Goal: Task Accomplishment & Management: Manage account settings

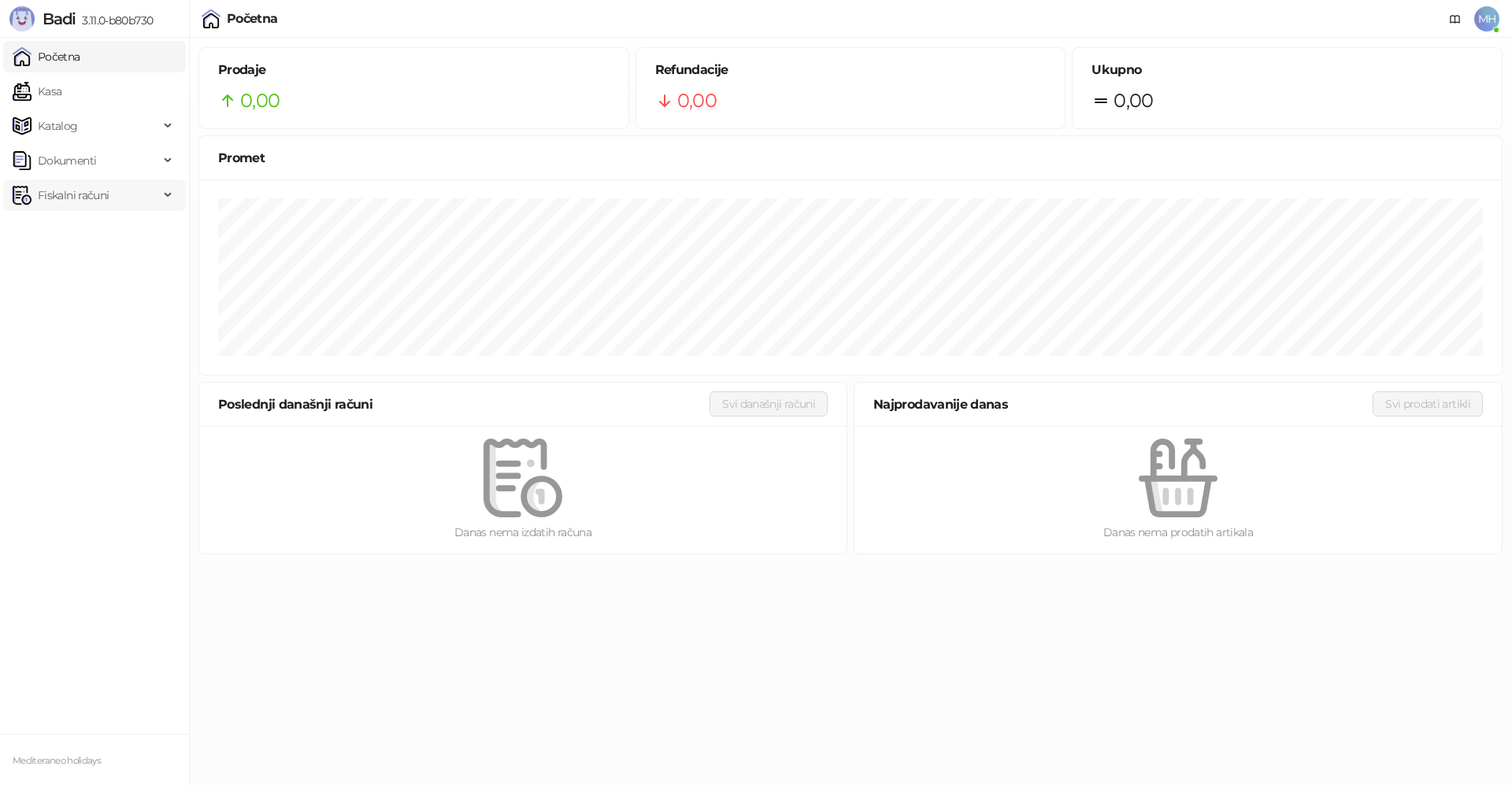
click at [104, 183] on span "Fiskalni računi" at bounding box center [73, 195] width 71 height 31
click at [100, 234] on link "Izdati računi" at bounding box center [62, 230] width 86 height 31
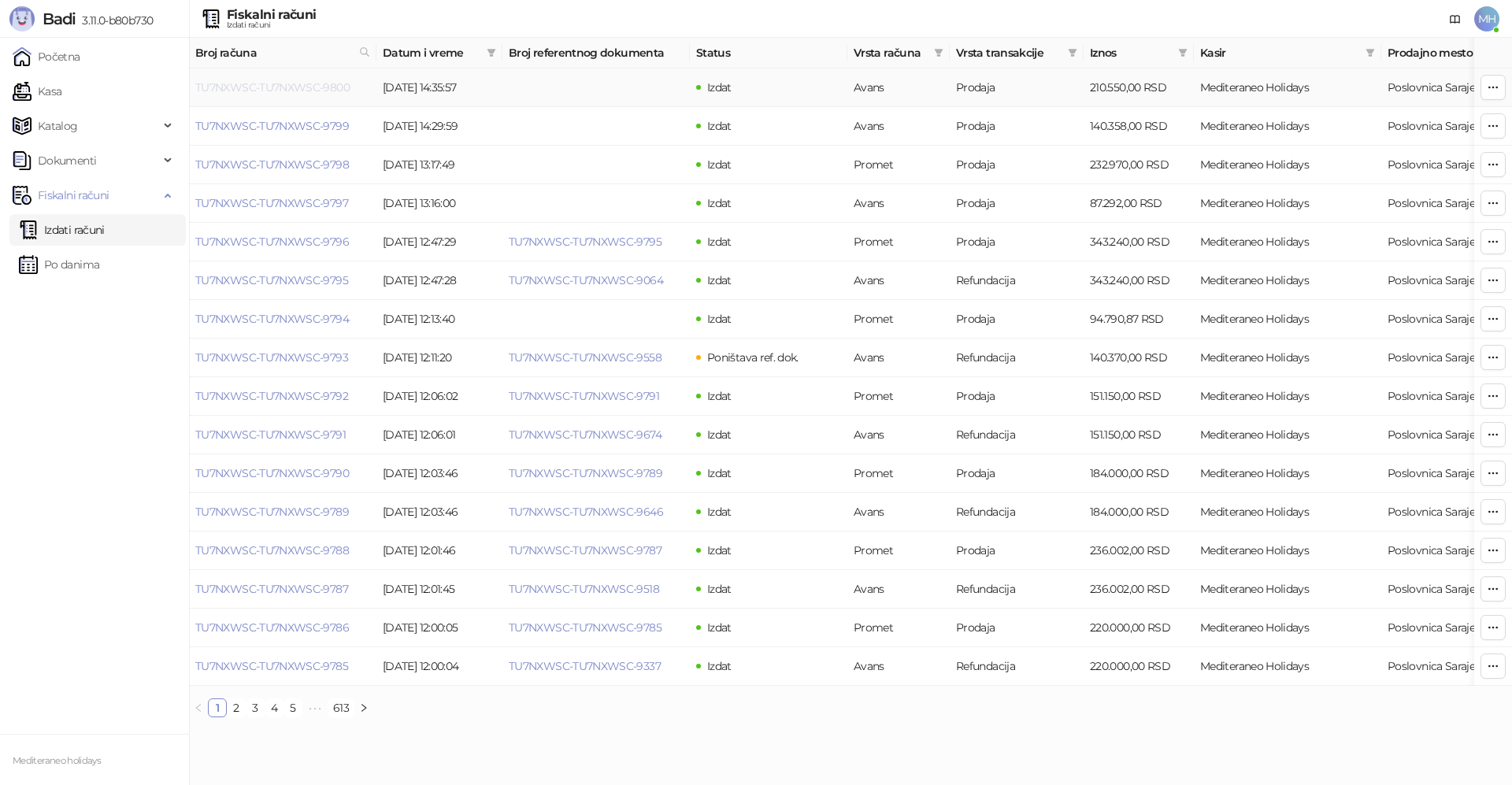
click at [304, 88] on link "TU7NXWSC-TU7NXWSC-9800" at bounding box center [272, 87] width 154 height 14
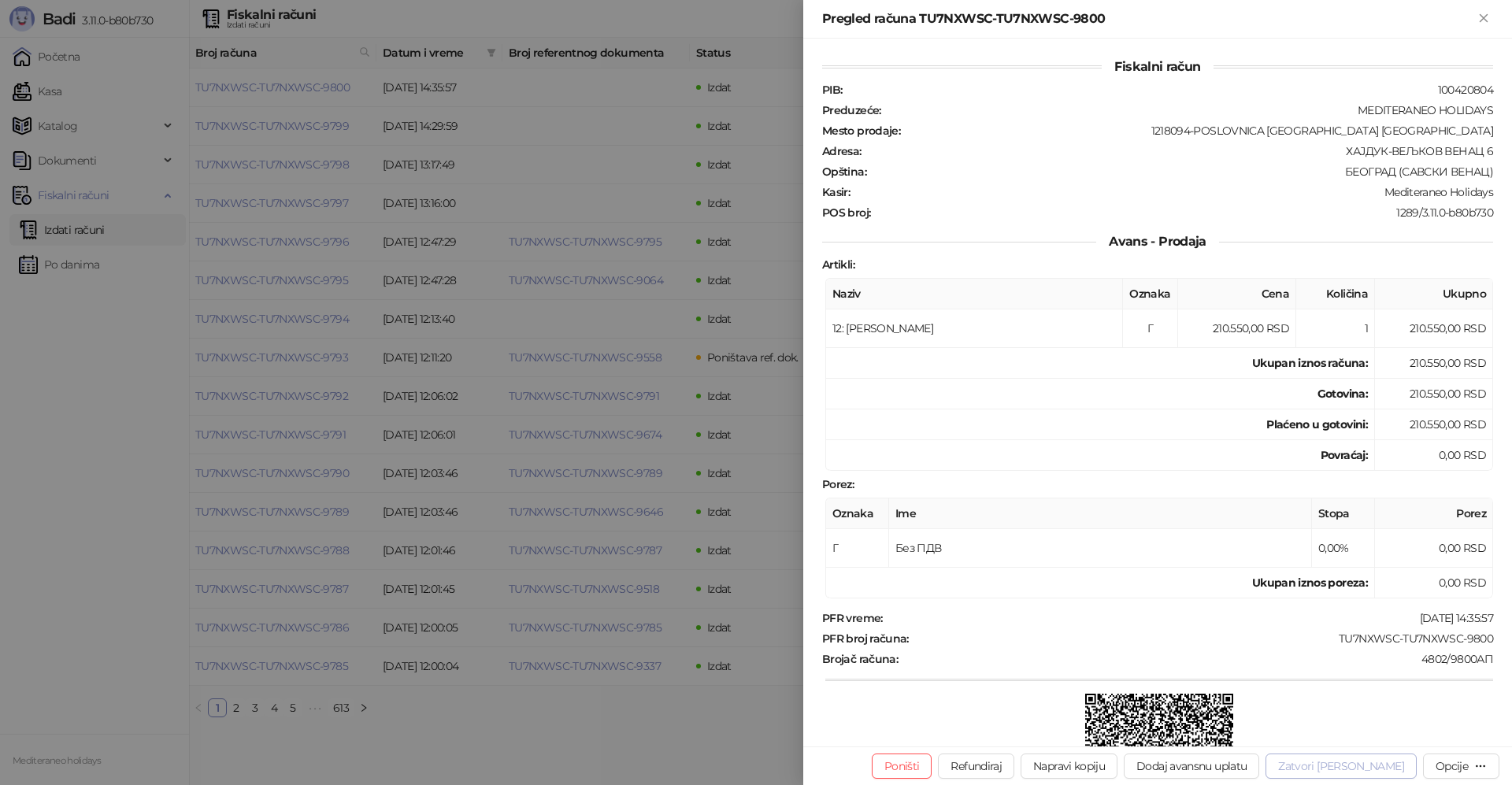
click at [1357, 764] on button "Zatvori avans" at bounding box center [1341, 766] width 151 height 25
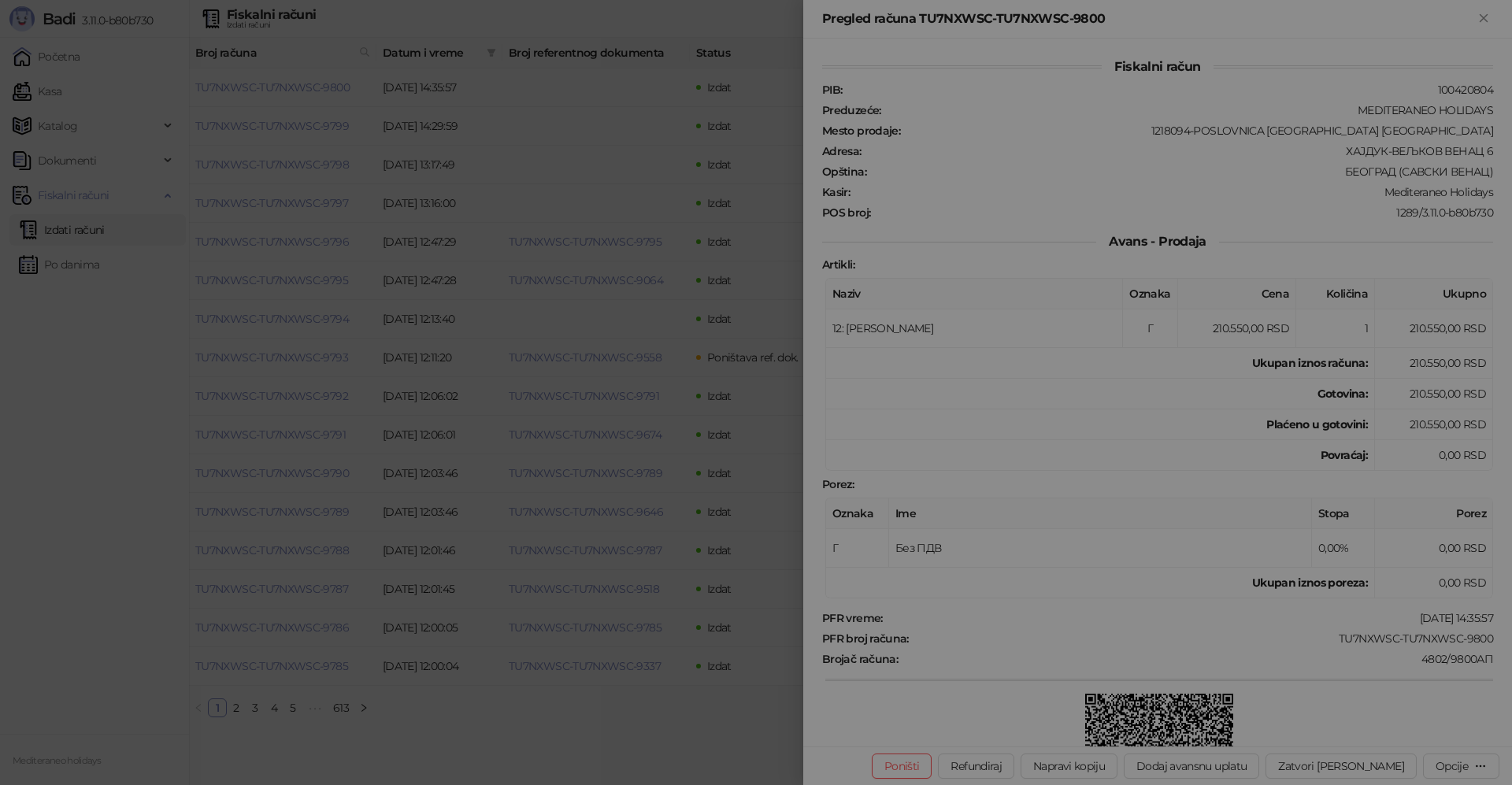
type input "**********"
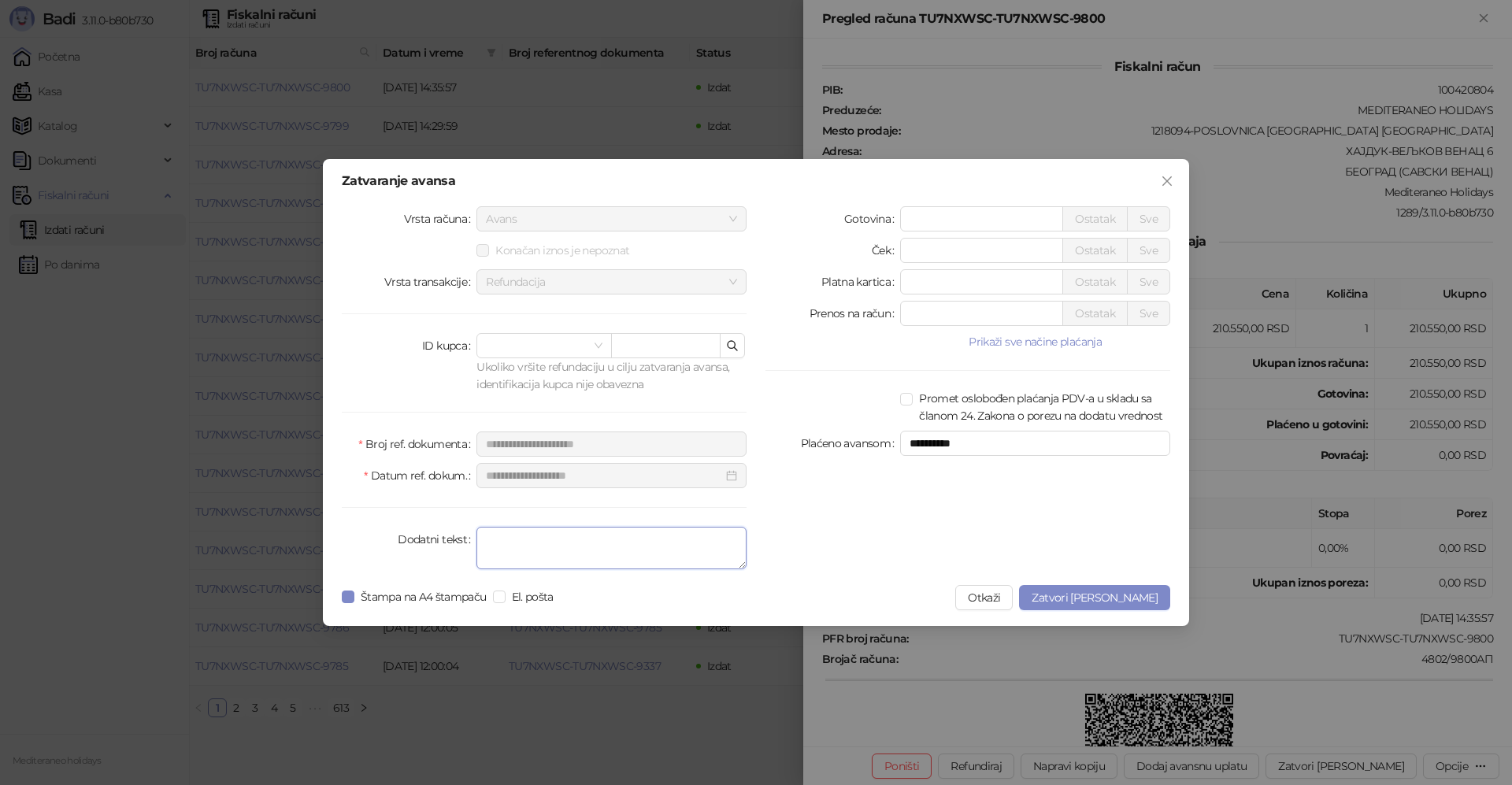
click at [560, 540] on textarea "Dodatni tekst" at bounding box center [611, 547] width 270 height 43
type textarea "*******"
click at [1121, 596] on span "Zatvori avans" at bounding box center [1094, 598] width 126 height 14
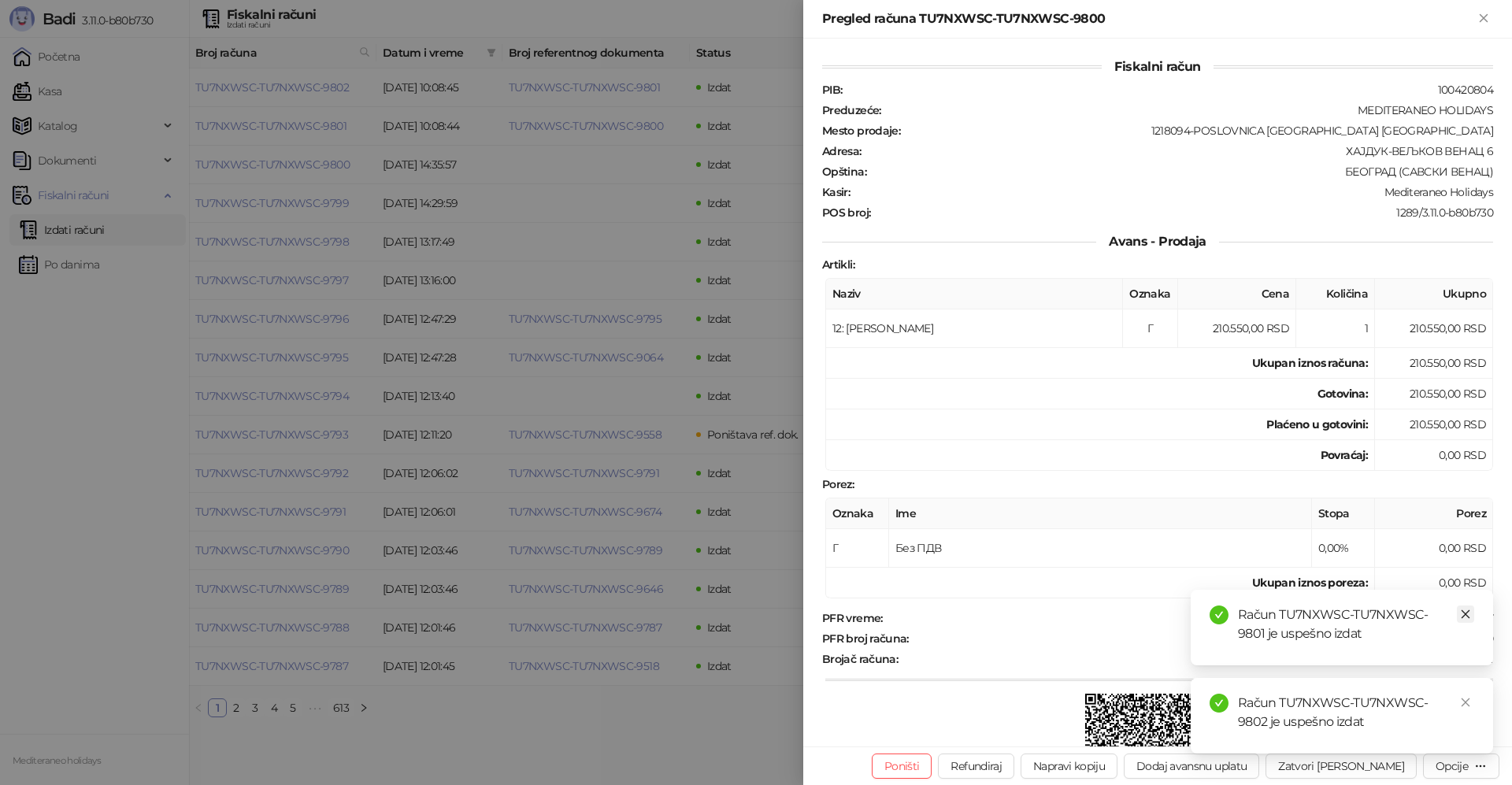
click at [1466, 610] on icon "close" at bounding box center [1465, 614] width 11 height 11
click at [1461, 706] on icon "close" at bounding box center [1465, 702] width 11 height 11
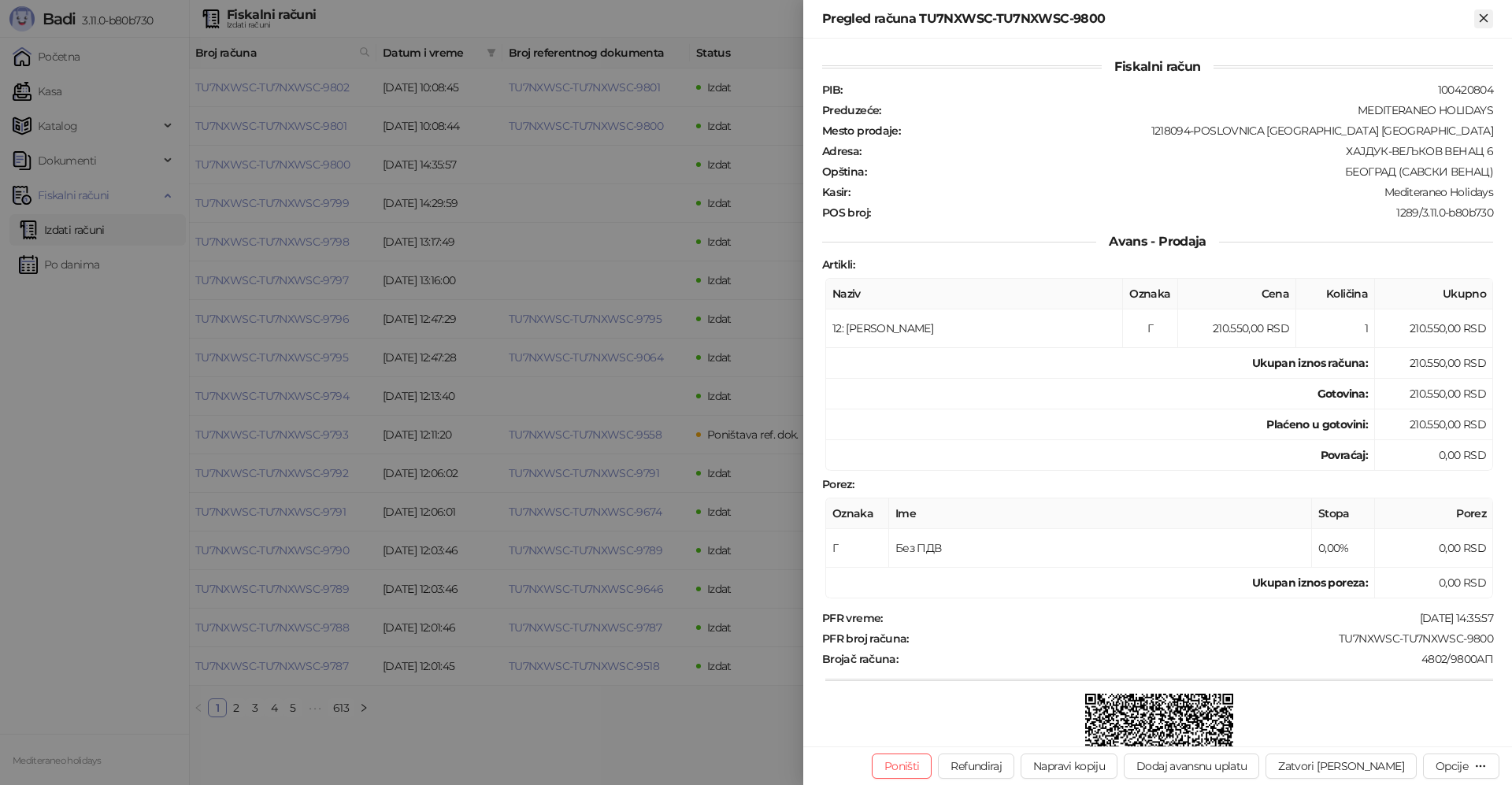
click at [1482, 19] on icon "Zatvori" at bounding box center [1483, 18] width 7 height 7
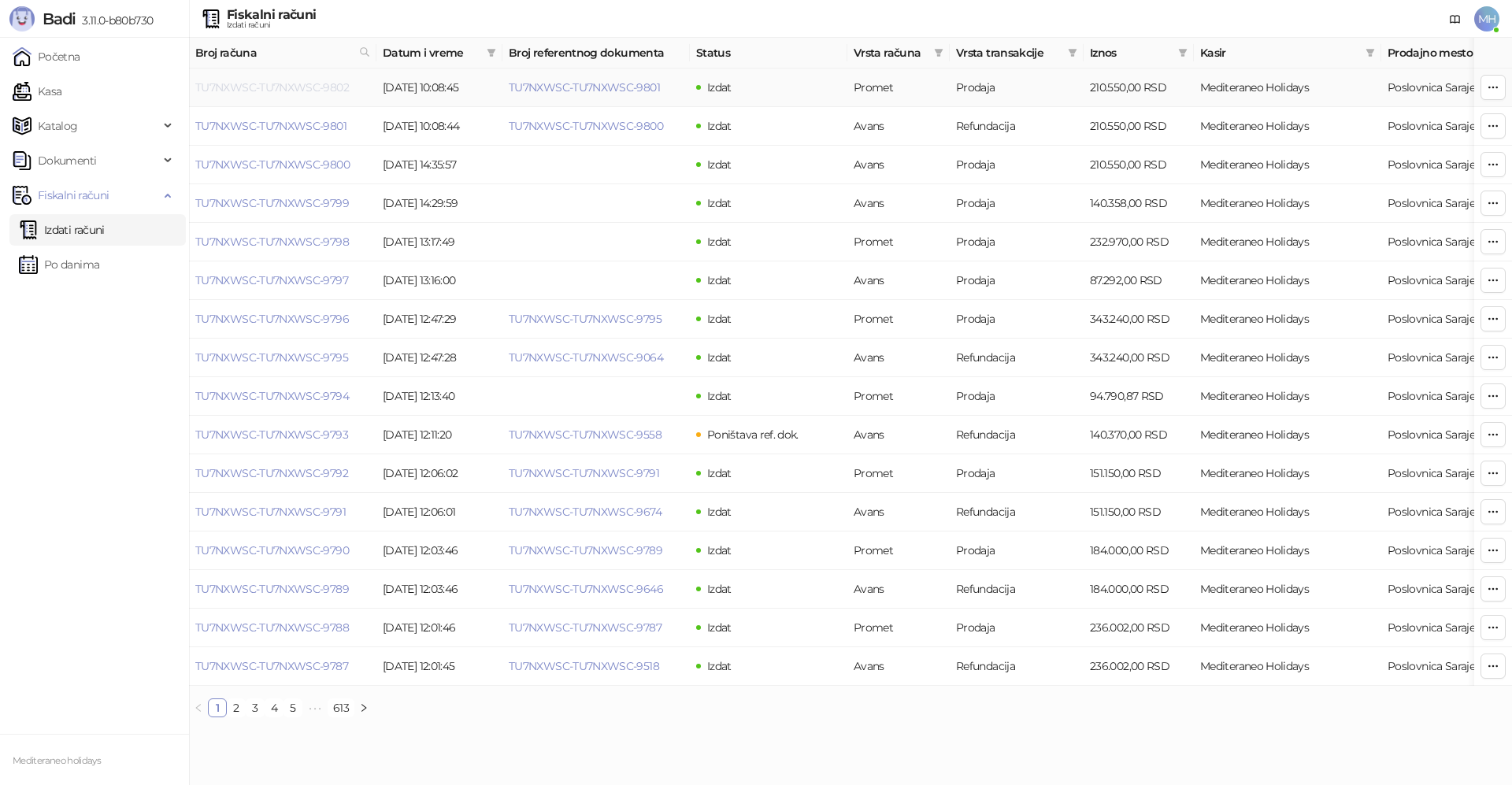
click at [304, 84] on link "TU7NXWSC-TU7NXWSC-9802" at bounding box center [271, 87] width 153 height 14
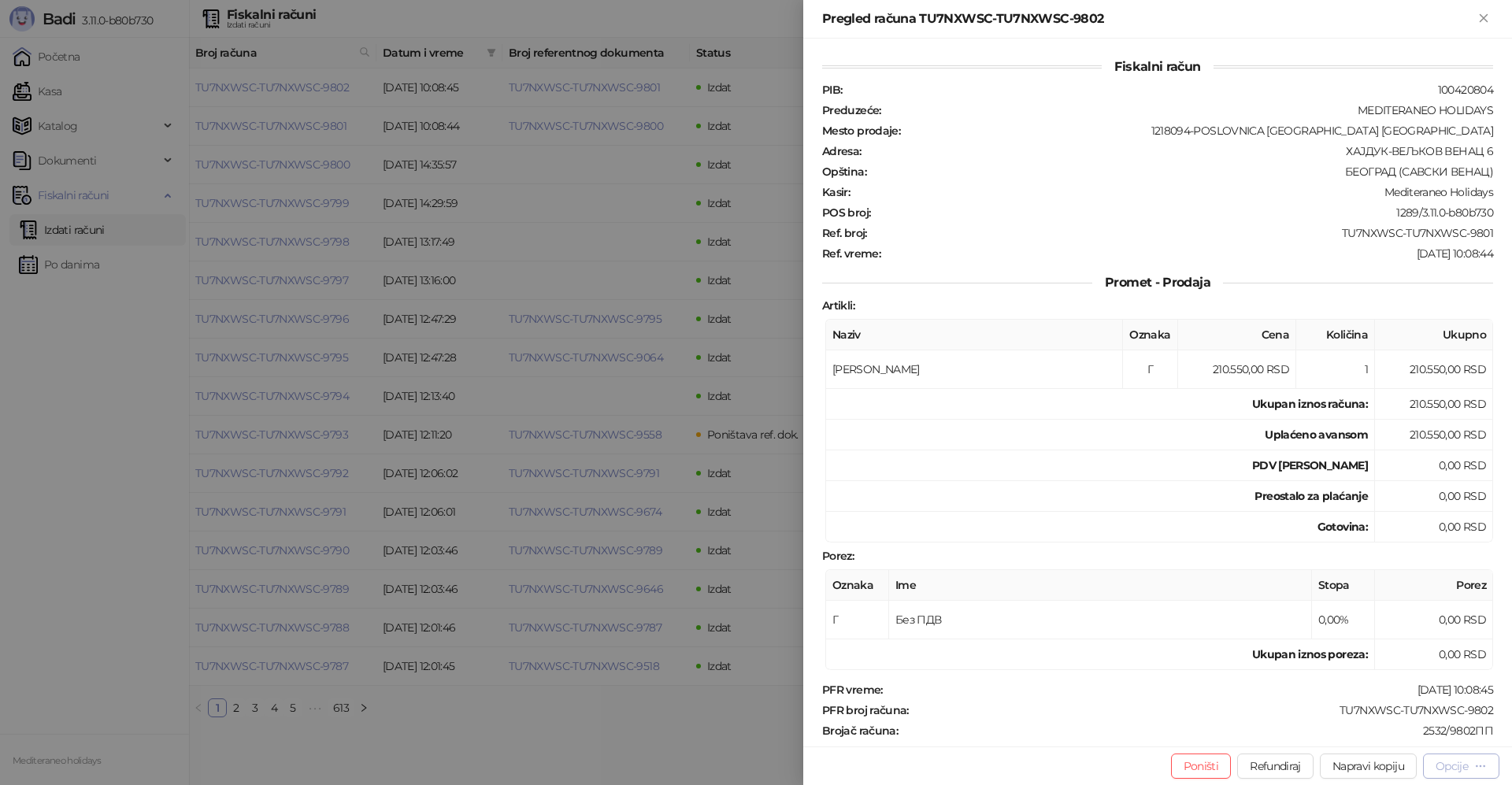
click at [1433, 761] on button "Opcije" at bounding box center [1461, 766] width 76 height 25
click at [1392, 737] on span "Preuzmi u PDF formatu" at bounding box center [1406, 734] width 161 height 18
drag, startPoint x: 1486, startPoint y: 21, endPoint x: 944, endPoint y: 381, distance: 650.7
click at [1486, 21] on icon "Zatvori" at bounding box center [1483, 18] width 7 height 7
